Goal: Information Seeking & Learning: Check status

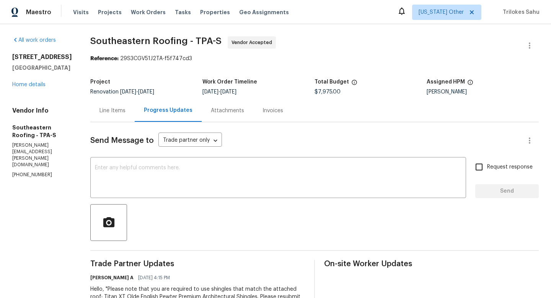
scroll to position [105, 0]
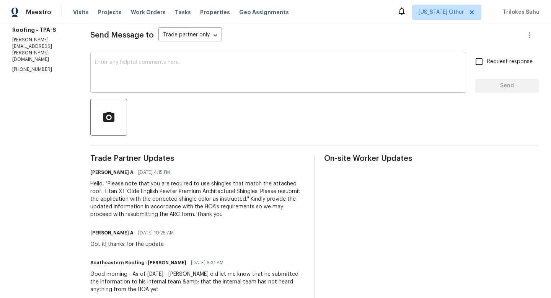
click at [189, 75] on textarea at bounding box center [278, 73] width 367 height 27
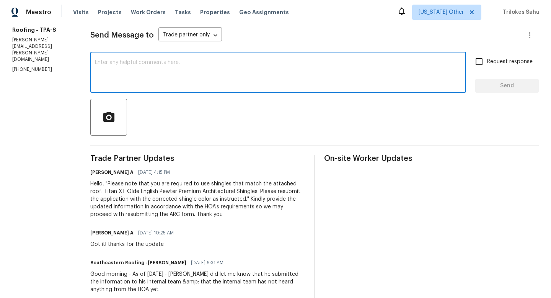
paste textarea "Hello, do we have any updates on the above request? please advise"
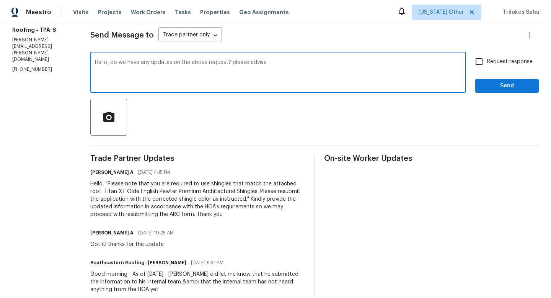
type textarea "Hello, do we have any updates on the above request? please advise"
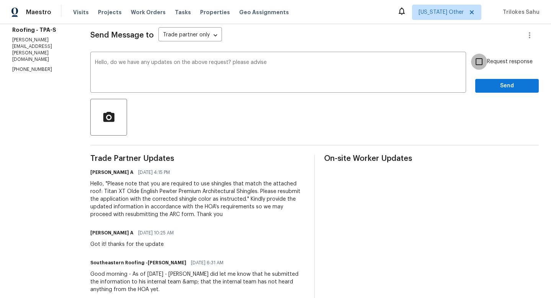
click at [477, 63] on input "Request response" at bounding box center [479, 62] width 16 height 16
checkbox input "true"
click at [489, 88] on span "Send" at bounding box center [507, 86] width 51 height 10
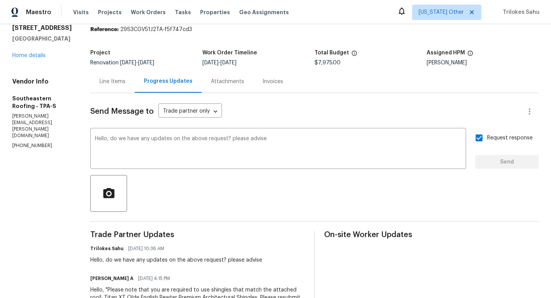
scroll to position [13, 0]
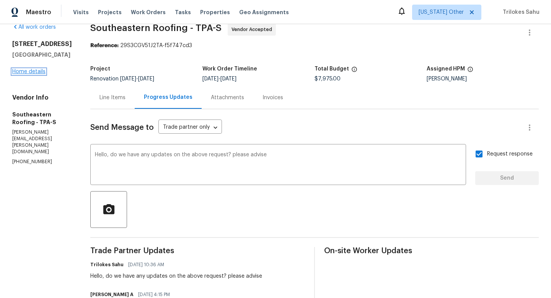
click at [38, 74] on link "Home details" at bounding box center [28, 71] width 33 height 5
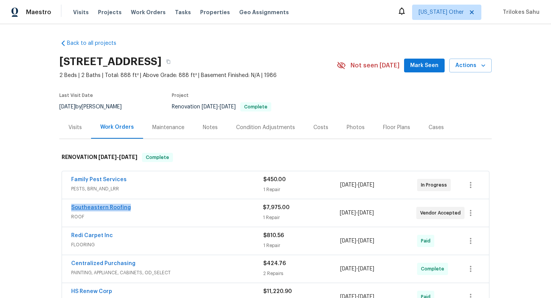
drag, startPoint x: 134, startPoint y: 207, endPoint x: 73, endPoint y: 206, distance: 61.7
click at [73, 206] on div "Southeastern Roofing" at bounding box center [167, 208] width 192 height 9
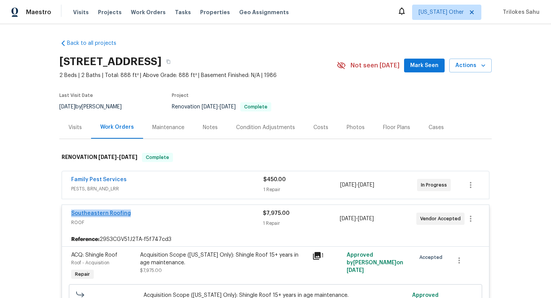
copy link "Southeastern Roofing"
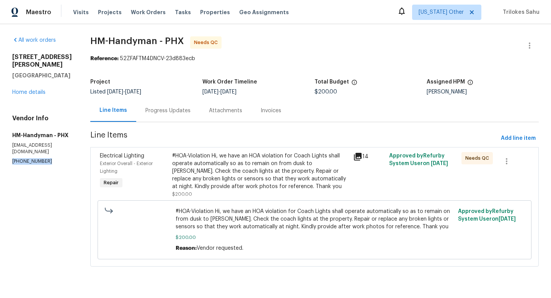
drag, startPoint x: 44, startPoint y: 147, endPoint x: 13, endPoint y: 146, distance: 31.4
click at [13, 158] on p "(817) 526-5400" at bounding box center [42, 161] width 60 height 7
copy p "(817) 526-5400"
click at [171, 114] on div "Progress Updates" at bounding box center [168, 111] width 45 height 8
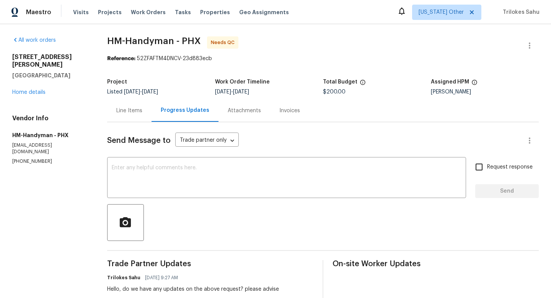
click at [141, 110] on div "Line Items" at bounding box center [129, 111] width 26 height 8
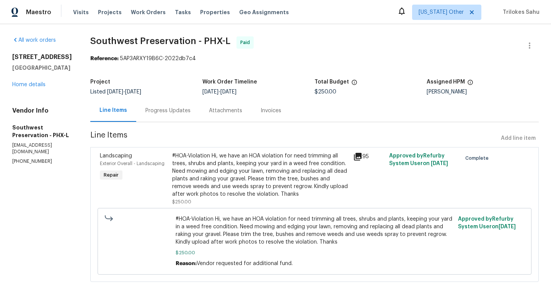
click at [201, 160] on div "#HOA-Violation Hi, we have an HOA violation for need trimming all trees, shrubs…" at bounding box center [260, 175] width 177 height 46
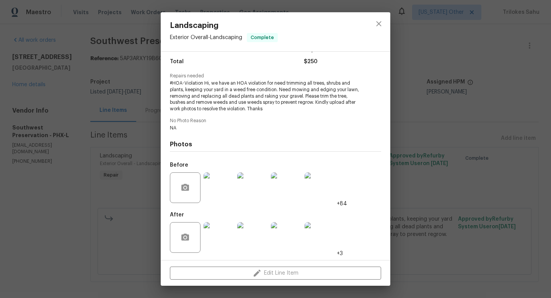
scroll to position [61, 0]
click at [212, 237] on img at bounding box center [219, 237] width 31 height 31
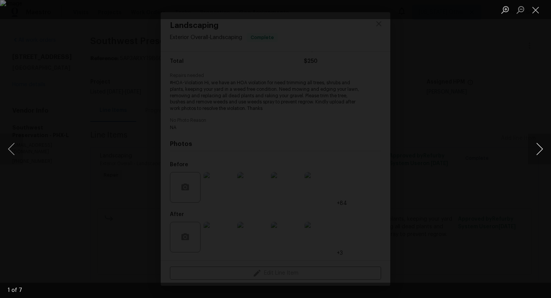
click at [538, 152] on button "Next image" at bounding box center [539, 149] width 23 height 31
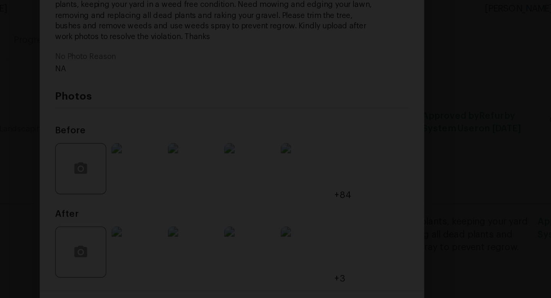
click at [347, 206] on img "Lightbox" at bounding box center [279, 96] width 938 height 507
click at [334, 206] on img "Lightbox" at bounding box center [287, 97] width 938 height 507
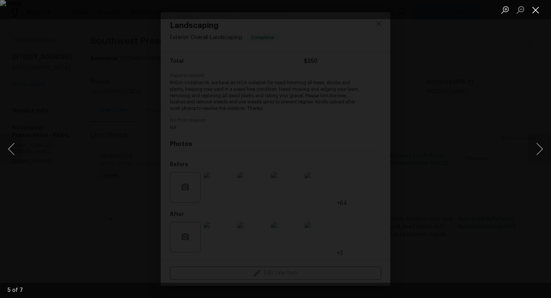
click at [537, 9] on button "Close lightbox" at bounding box center [535, 9] width 15 height 13
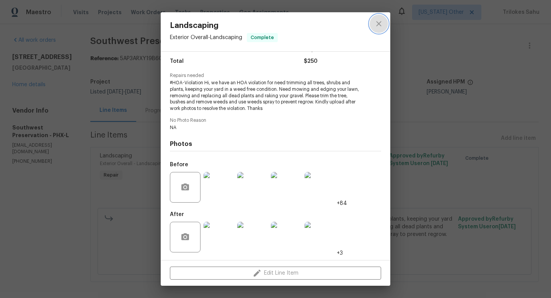
click at [379, 28] on icon "close" at bounding box center [379, 23] width 9 height 9
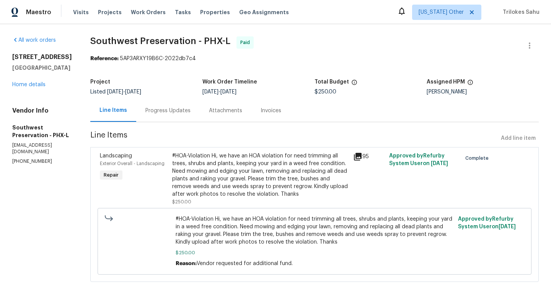
click at [366, 55] on div "Reference: 5AP3ARXY19B6C-2022db7c4" at bounding box center [314, 59] width 449 height 8
click at [176, 13] on span "Tasks" at bounding box center [183, 12] width 16 height 5
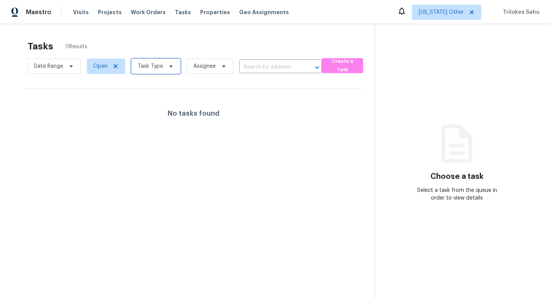
click at [165, 73] on span "Task Type" at bounding box center [155, 66] width 49 height 15
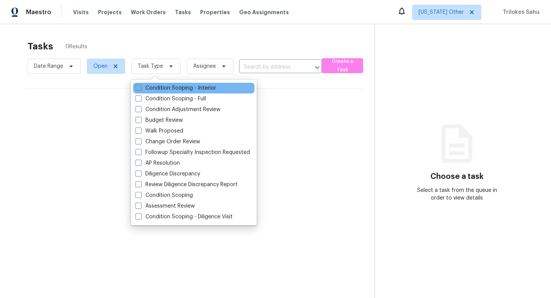
click at [139, 87] on span at bounding box center [139, 88] width 6 height 6
click at [139, 87] on input "Condition Scoping - Interior" at bounding box center [138, 86] width 5 height 5
checkbox input "true"
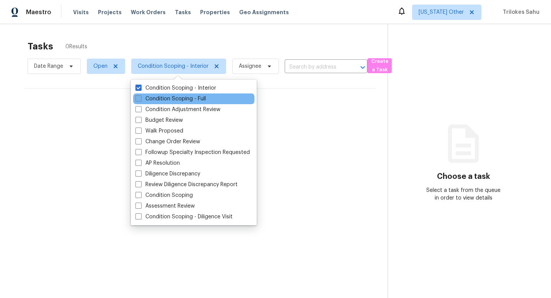
click at [137, 97] on span at bounding box center [139, 98] width 6 height 6
click at [137, 97] on input "Condition Scoping - Full" at bounding box center [138, 97] width 5 height 5
checkbox input "true"
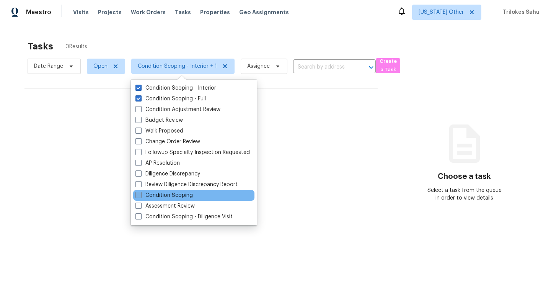
click at [139, 194] on span at bounding box center [139, 195] width 6 height 6
click at [139, 194] on input "Condition Scoping" at bounding box center [138, 193] width 5 height 5
checkbox input "true"
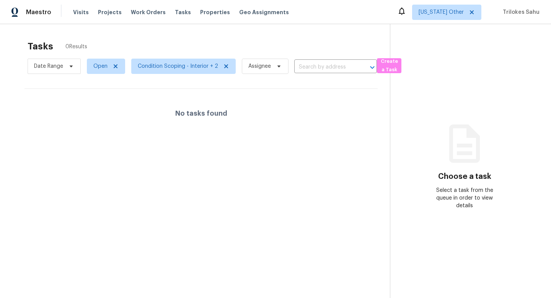
click at [272, 40] on div "Tasks 0 Results" at bounding box center [209, 46] width 363 height 20
click at [475, 14] on icon at bounding box center [472, 12] width 6 height 6
click at [474, 12] on icon at bounding box center [472, 12] width 6 height 6
click at [473, 13] on icon at bounding box center [472, 12] width 6 height 6
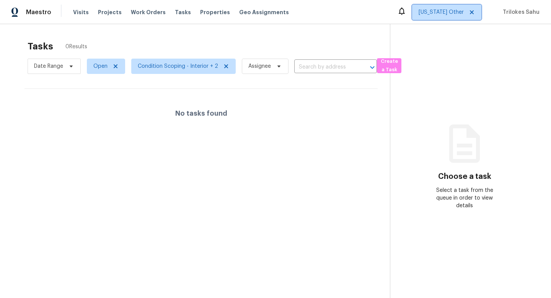
click at [475, 10] on icon at bounding box center [472, 12] width 6 height 6
click at [450, 17] on span "Alabama Other" at bounding box center [446, 12] width 69 height 15
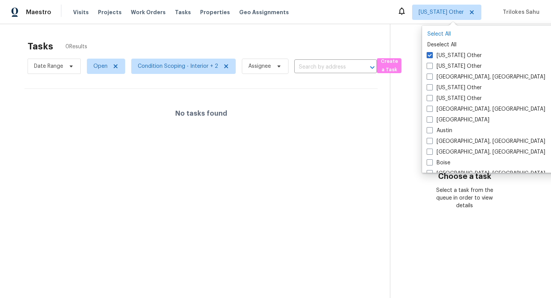
click at [440, 33] on p "Select All" at bounding box center [502, 34] width 148 height 8
checkbox input "true"
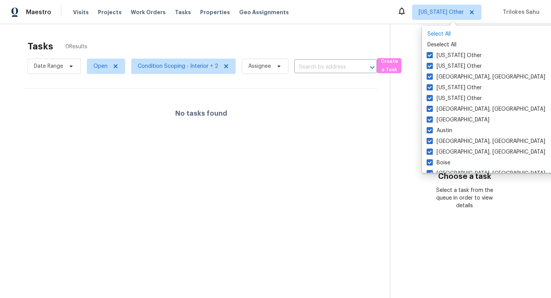
checkbox input "true"
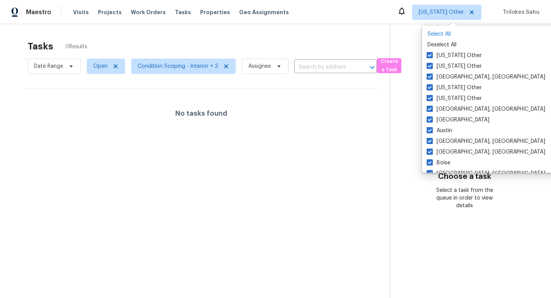
checkbox input "true"
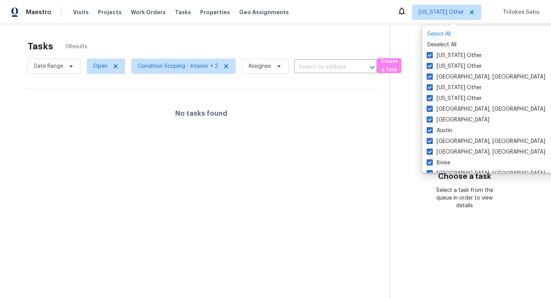
checkbox input "true"
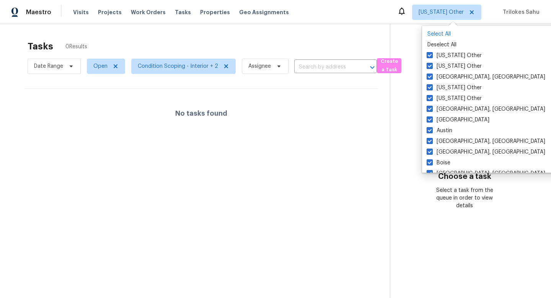
checkbox input "true"
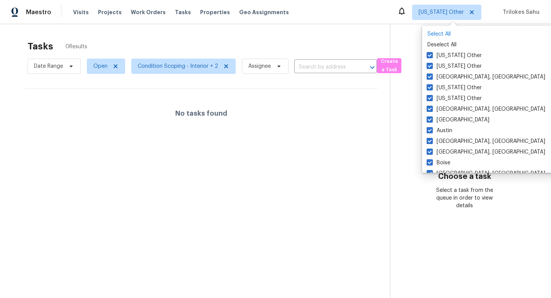
checkbox input "true"
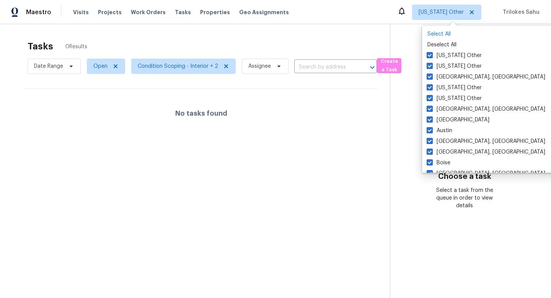
checkbox input "true"
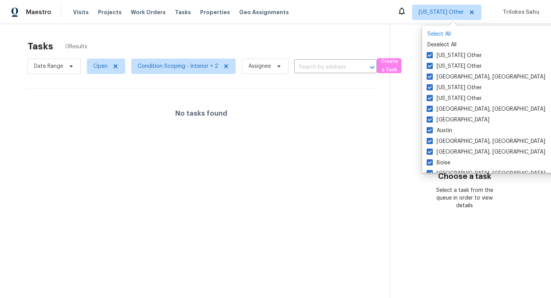
checkbox input "true"
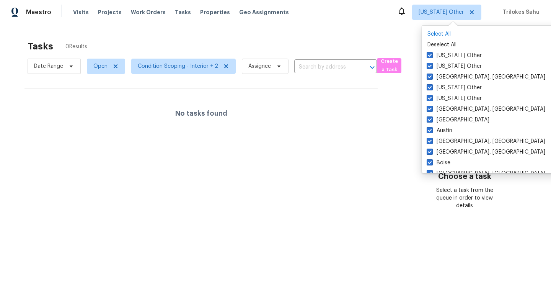
checkbox input "true"
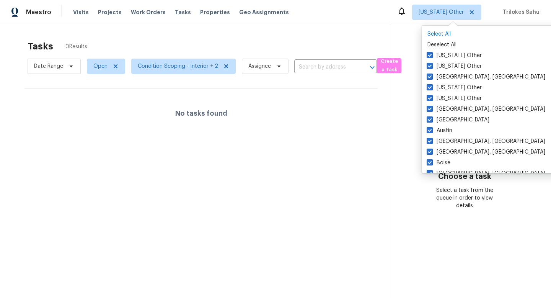
checkbox input "true"
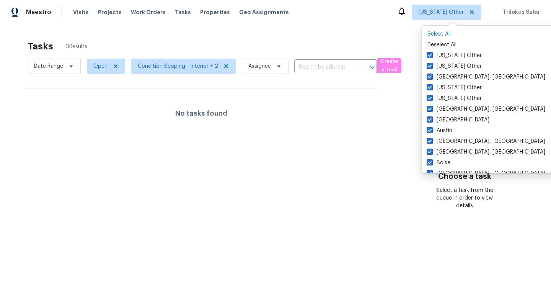
checkbox input "true"
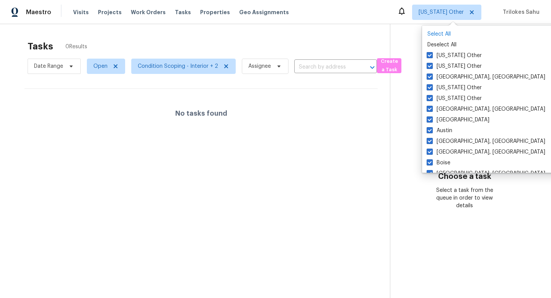
checkbox input "true"
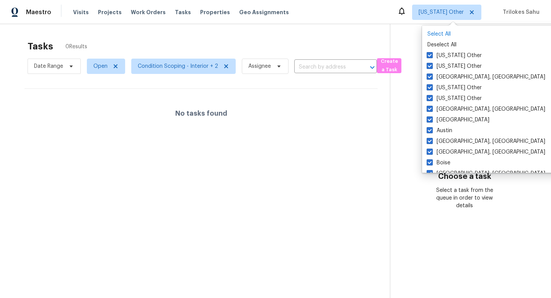
checkbox input "true"
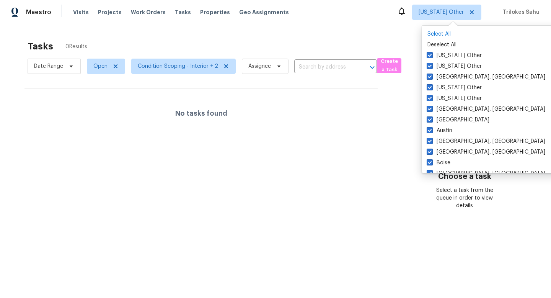
checkbox input "true"
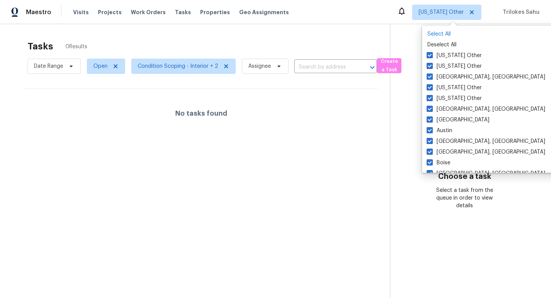
checkbox input "true"
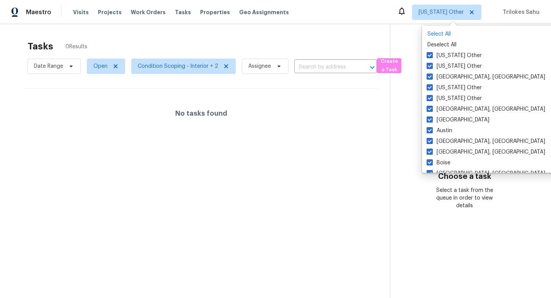
checkbox input "true"
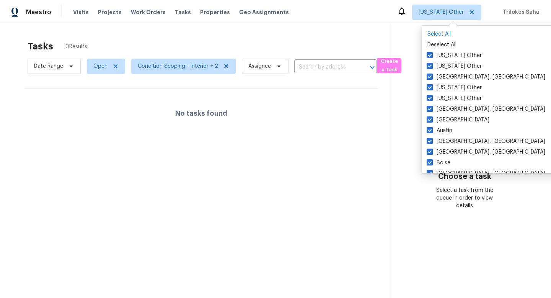
checkbox input "true"
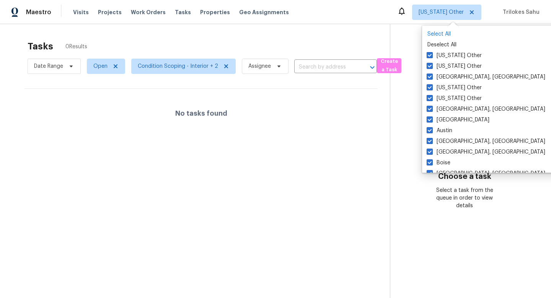
checkbox input "true"
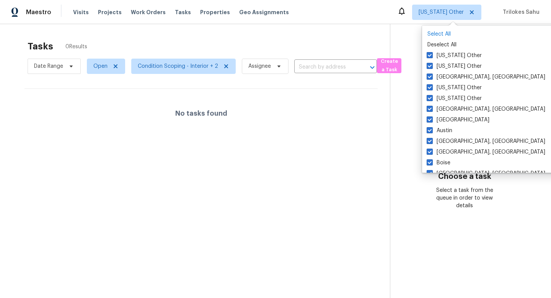
checkbox input "true"
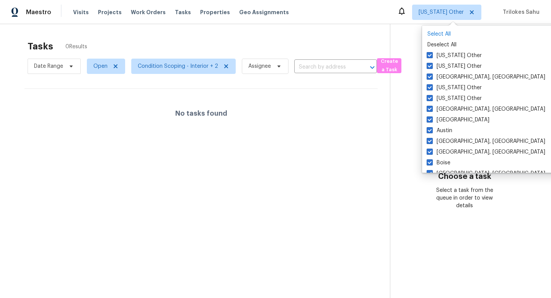
checkbox input "true"
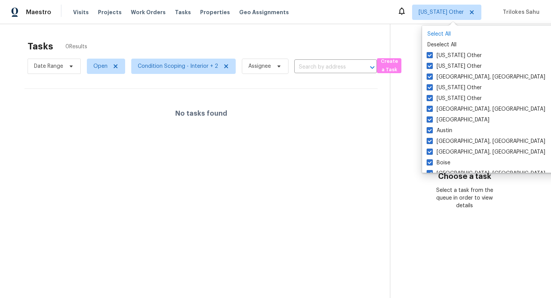
checkbox input "true"
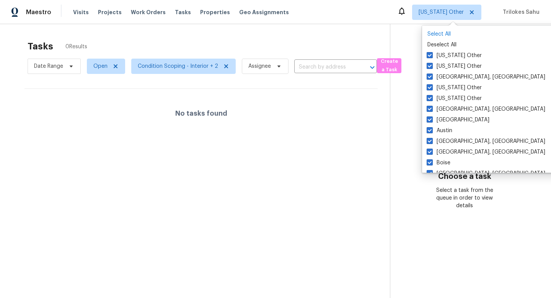
checkbox input "true"
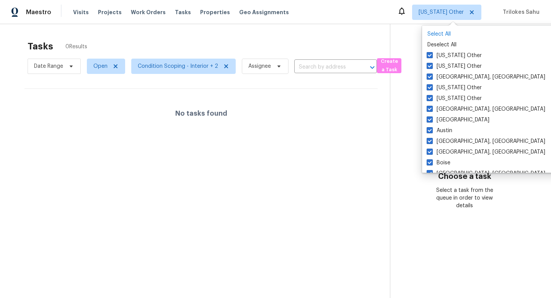
checkbox input "true"
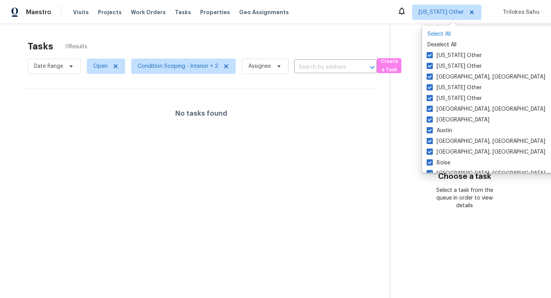
checkbox input "true"
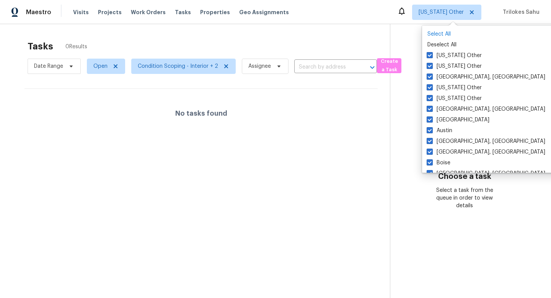
checkbox input "true"
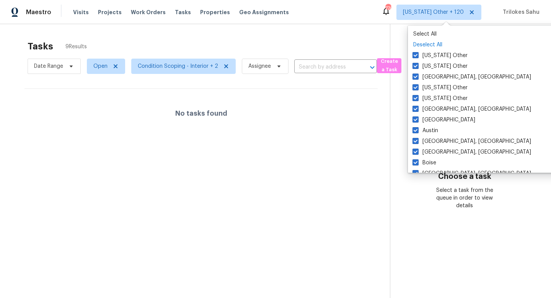
click at [429, 43] on p "Deselect All" at bounding box center [488, 45] width 148 height 8
checkbox input "false"
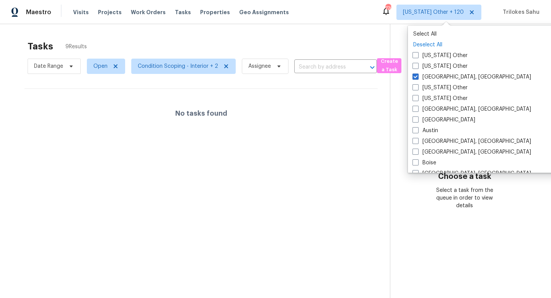
checkbox input "false"
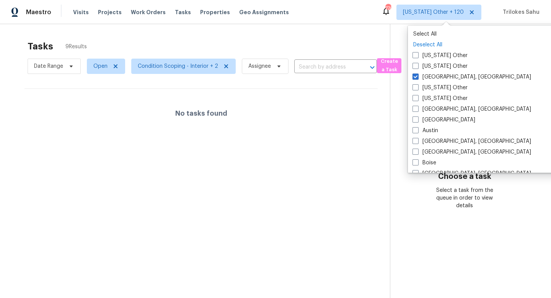
checkbox input "false"
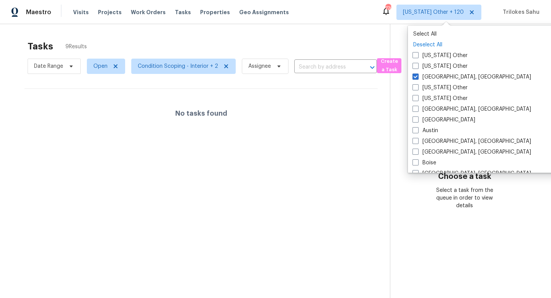
checkbox input "false"
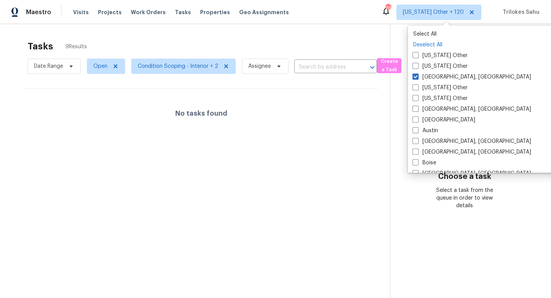
checkbox input "false"
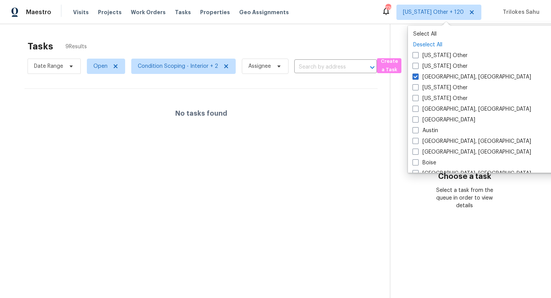
checkbox input "false"
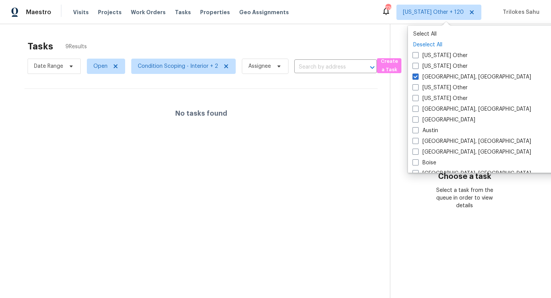
checkbox input "false"
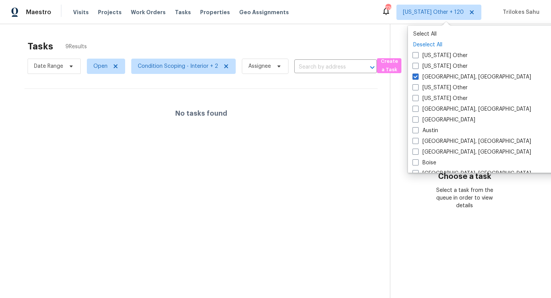
checkbox input "false"
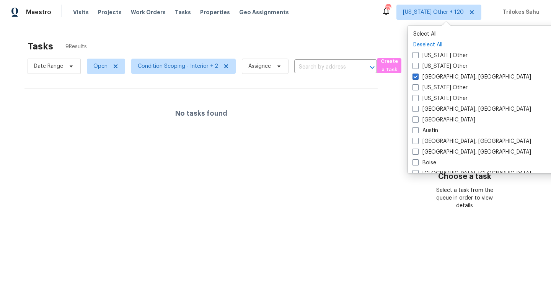
checkbox input "false"
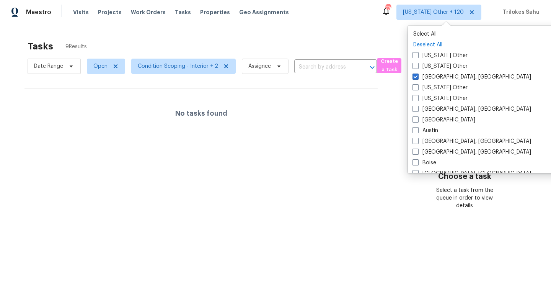
checkbox input "false"
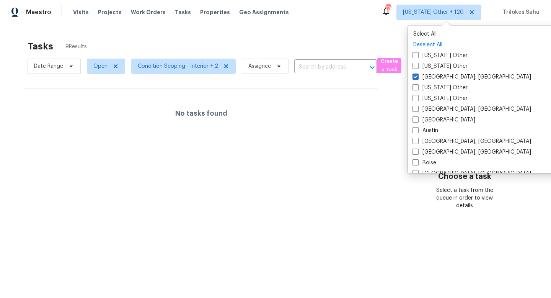
checkbox input "false"
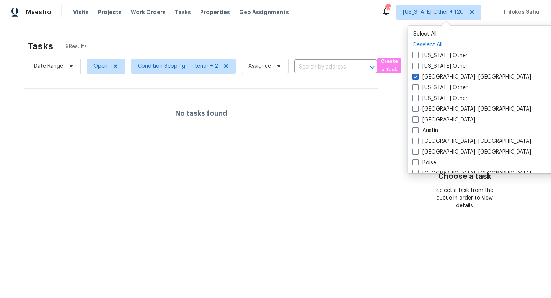
checkbox input "false"
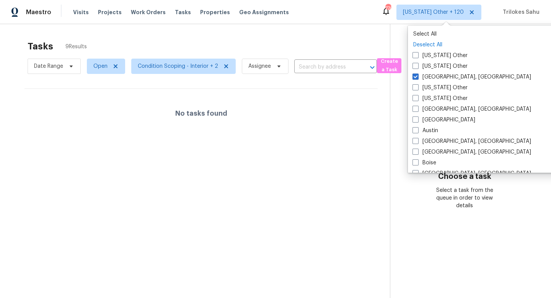
checkbox input "false"
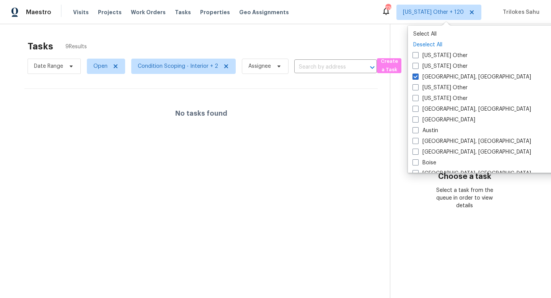
checkbox input "false"
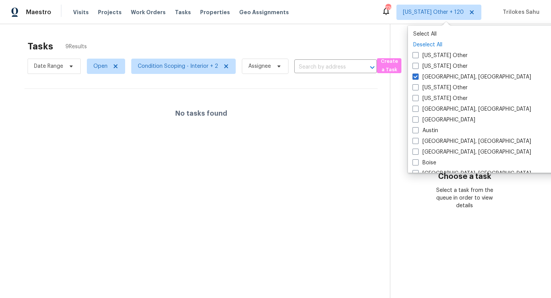
checkbox input "false"
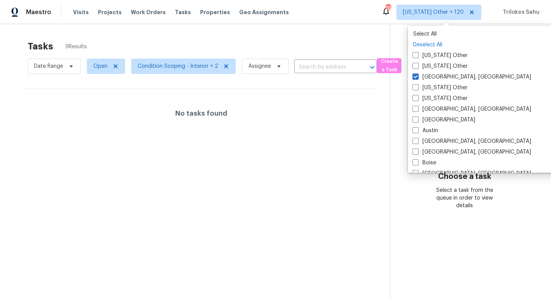
checkbox input "false"
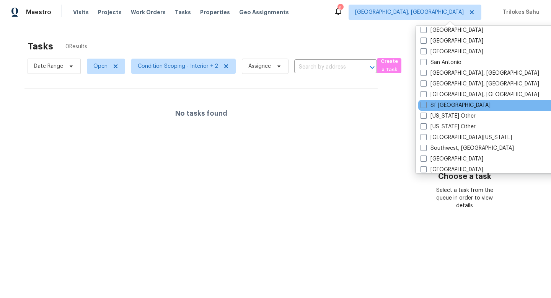
scroll to position [1045, 0]
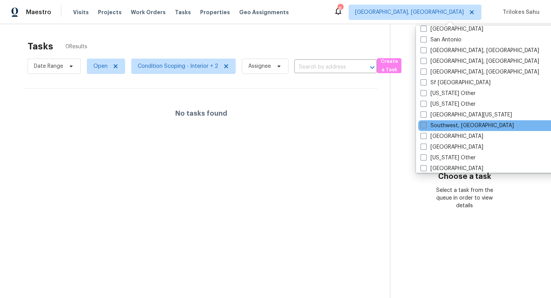
click at [424, 126] on span at bounding box center [424, 125] width 6 height 6
click at [424, 126] on input "Southwest, FL" at bounding box center [423, 124] width 5 height 5
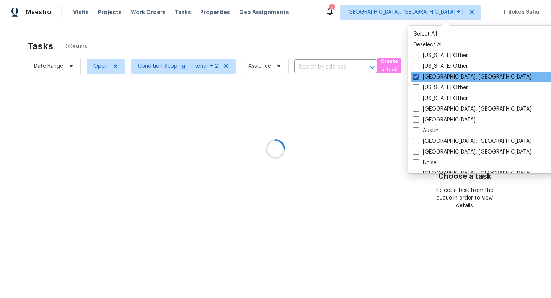
click at [416, 76] on span at bounding box center [416, 77] width 6 height 6
click at [416, 76] on input "Albuquerque, NM" at bounding box center [415, 75] width 5 height 5
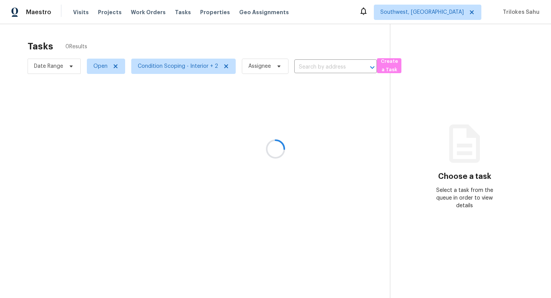
click at [350, 126] on div at bounding box center [275, 149] width 551 height 298
click at [455, 13] on span "Southwest, FL" at bounding box center [422, 12] width 83 height 8
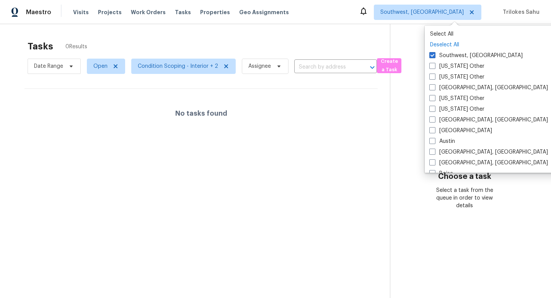
click at [442, 44] on p "Deselect All" at bounding box center [504, 45] width 148 height 8
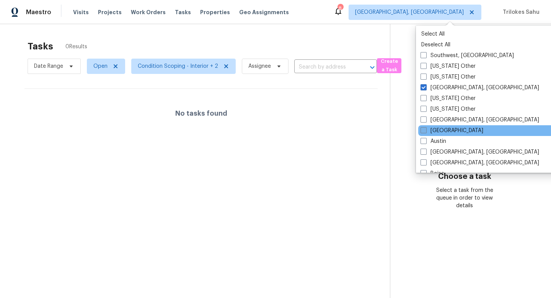
click at [427, 129] on label "[GEOGRAPHIC_DATA]" at bounding box center [452, 131] width 63 height 8
click at [426, 129] on input "[GEOGRAPHIC_DATA]" at bounding box center [423, 129] width 5 height 5
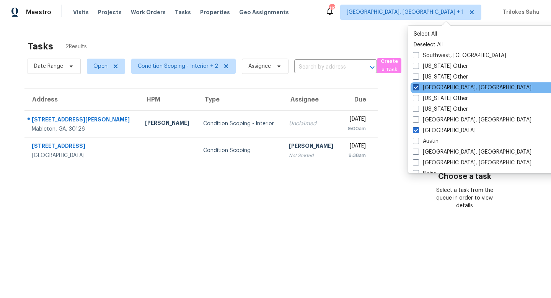
click at [416, 88] on span at bounding box center [416, 87] width 6 height 6
click at [416, 88] on input "Albuquerque, NM" at bounding box center [415, 86] width 5 height 5
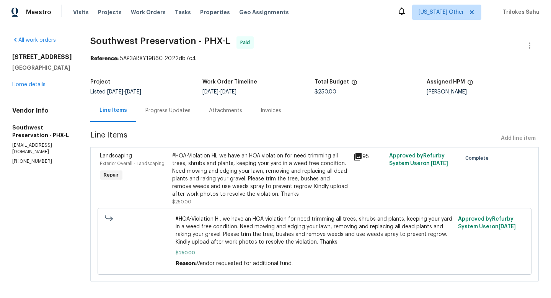
scroll to position [6, 0]
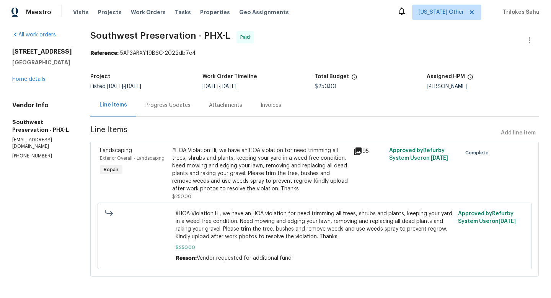
click at [165, 108] on div "Progress Updates" at bounding box center [168, 105] width 45 height 8
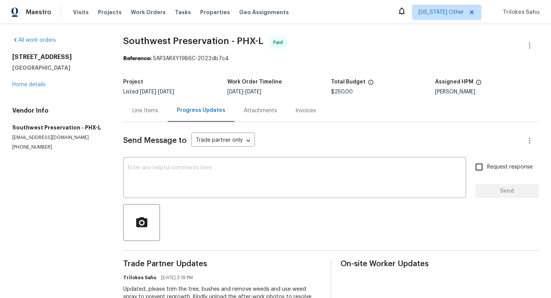
click at [149, 111] on div "Line Items" at bounding box center [145, 111] width 26 height 8
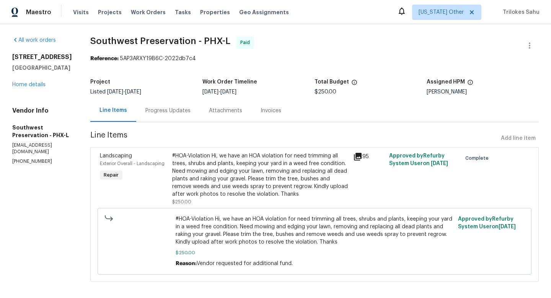
click at [230, 186] on div "#HOA-Violation Hi, we have an HOA violation for need trimming all trees, shrubs…" at bounding box center [260, 175] width 177 height 46
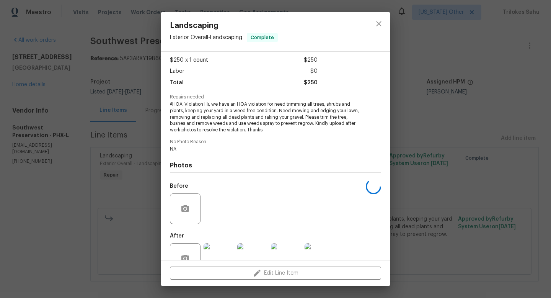
scroll to position [61, 0]
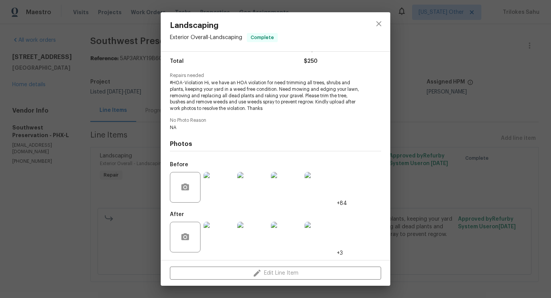
click at [222, 236] on img at bounding box center [219, 237] width 31 height 31
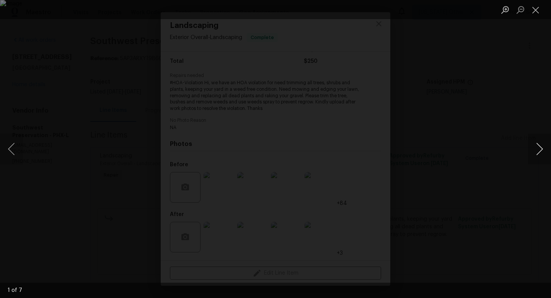
click at [540, 144] on button "Next image" at bounding box center [539, 149] width 23 height 31
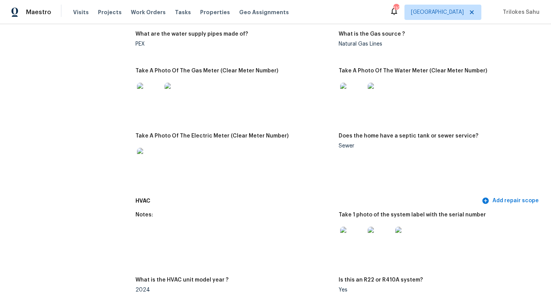
scroll to position [574, 0]
click at [153, 149] on img at bounding box center [149, 159] width 25 height 25
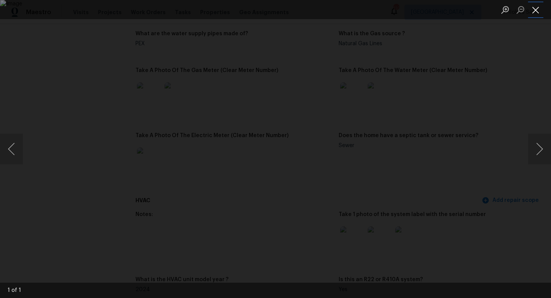
click at [533, 11] on button "Close lightbox" at bounding box center [535, 9] width 15 height 13
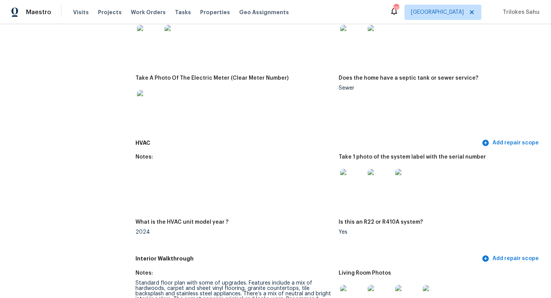
scroll to position [633, 0]
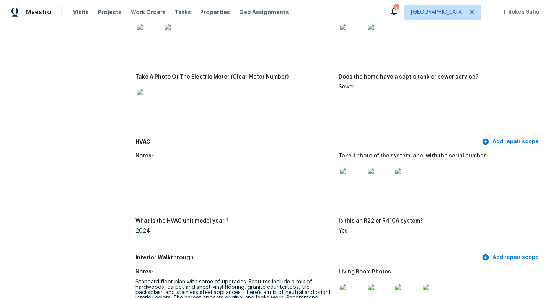
click at [354, 173] on img at bounding box center [352, 180] width 25 height 25
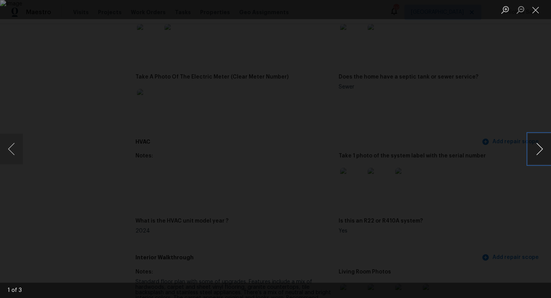
click at [539, 146] on button "Next image" at bounding box center [539, 149] width 23 height 31
click at [531, 13] on button "Close lightbox" at bounding box center [535, 9] width 15 height 13
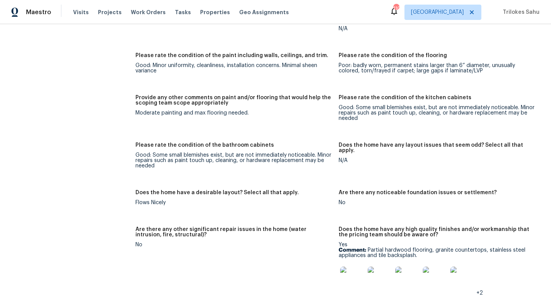
scroll to position [1125, 0]
